Goal: Find specific page/section

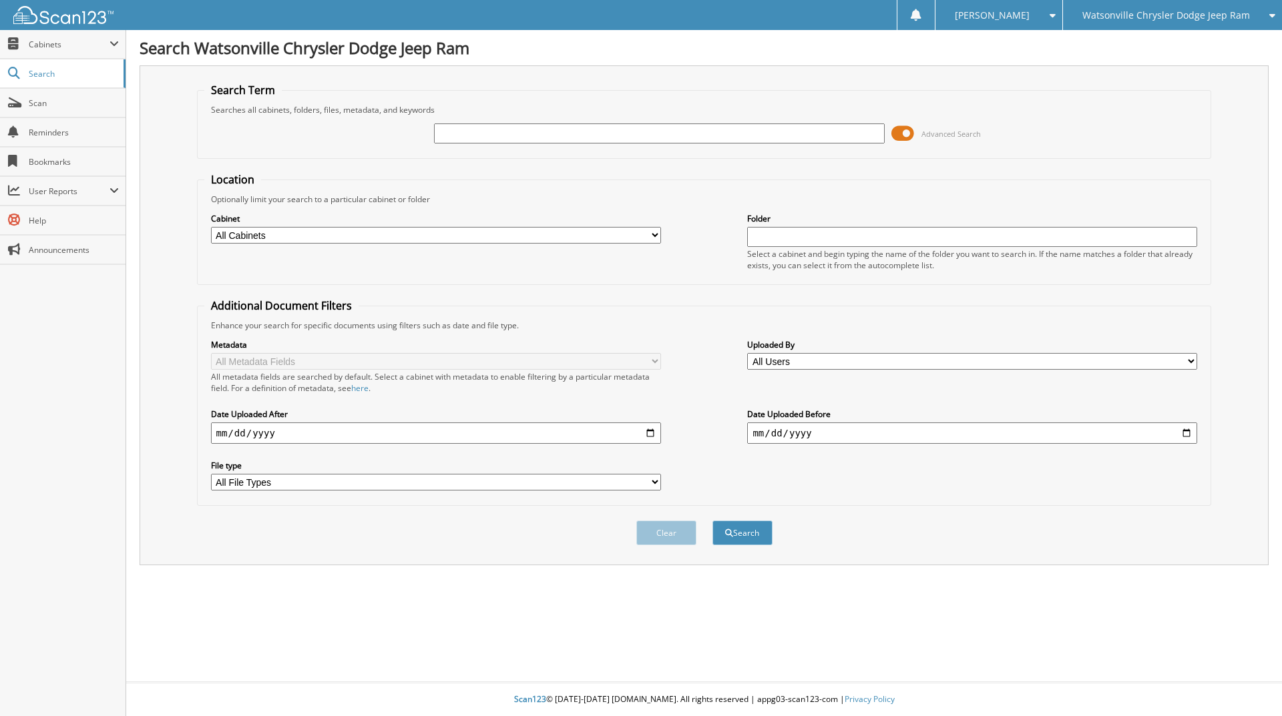
click at [473, 138] on input "text" at bounding box center [659, 134] width 450 height 20
type input "24527"
click at [712, 521] on button "Search" at bounding box center [742, 533] width 60 height 25
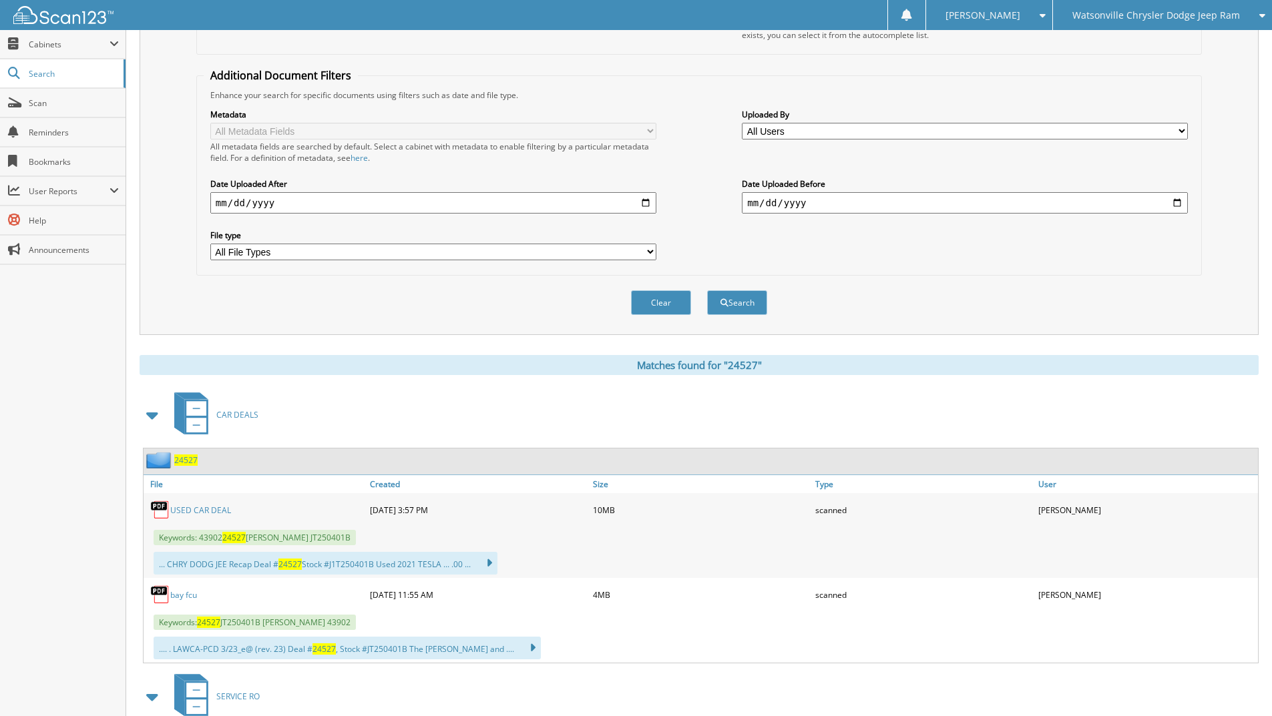
scroll to position [122, 0]
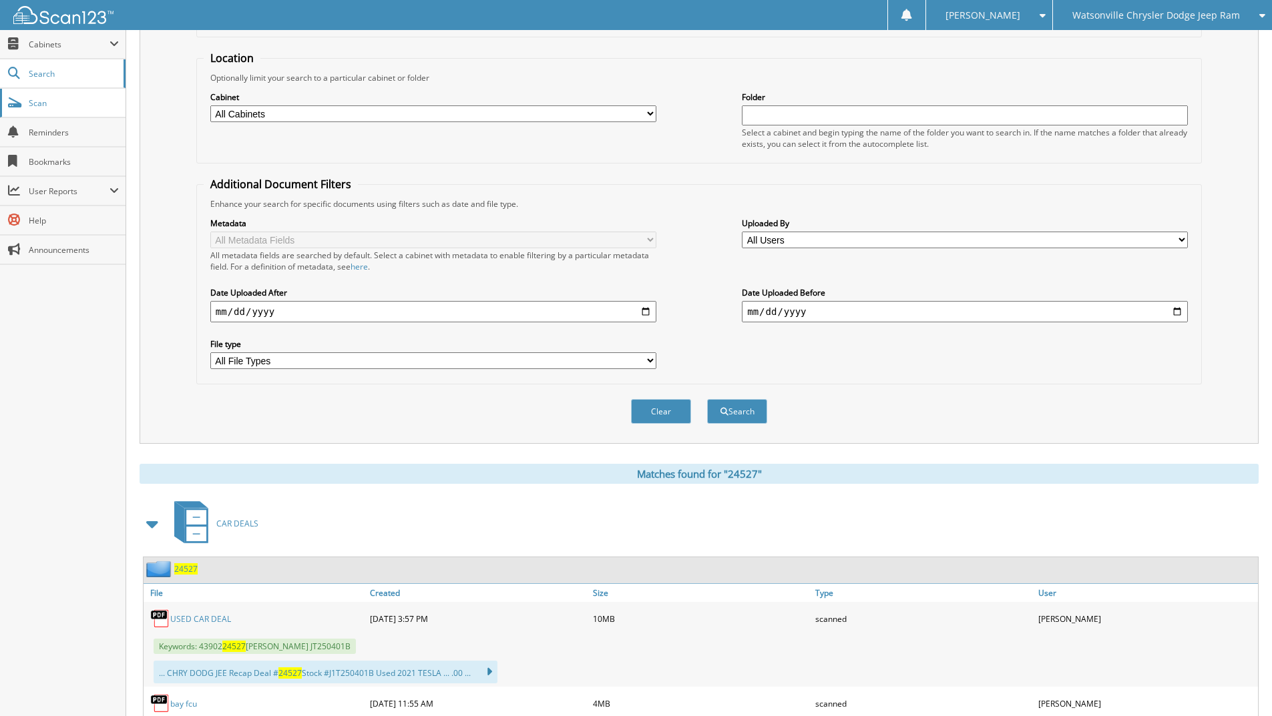
click at [43, 110] on link "Scan" at bounding box center [63, 103] width 126 height 29
